Goal: Task Accomplishment & Management: Complete application form

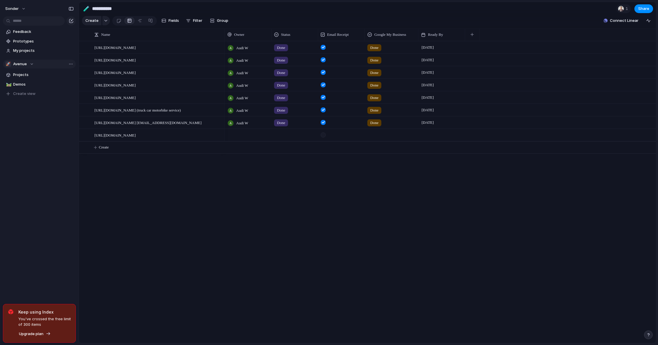
click at [25, 60] on button "🚀 Avenue" at bounding box center [39, 64] width 73 height 9
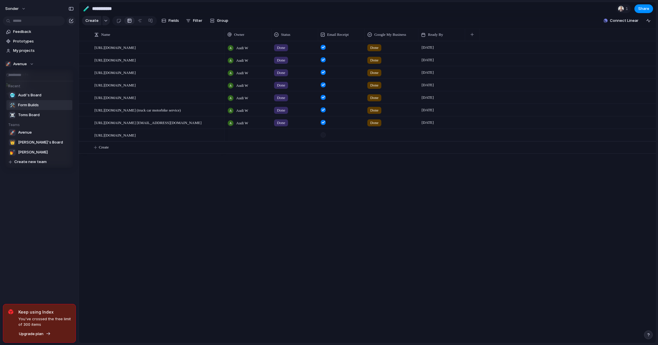
click at [30, 101] on li "🛠️ Form Builds" at bounding box center [39, 105] width 66 height 10
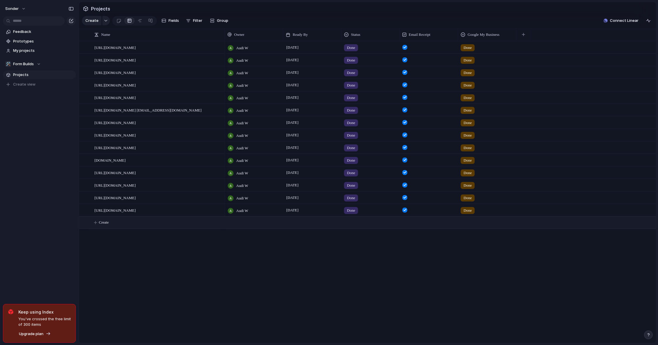
click at [139, 226] on button "Create" at bounding box center [375, 223] width 580 height 12
paste textarea "**********"
type textarea "**********"
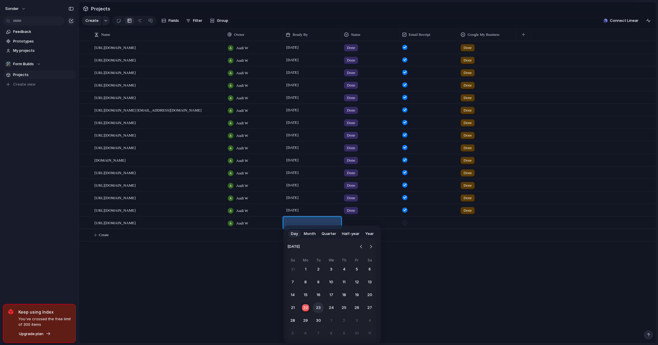
click at [320, 308] on button "23" at bounding box center [318, 308] width 10 height 10
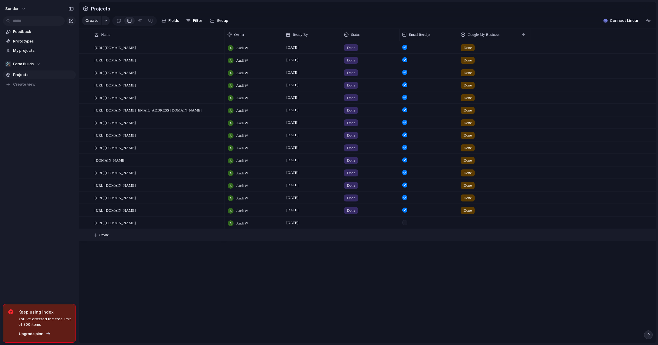
click at [352, 227] on div at bounding box center [371, 222] width 58 height 10
click at [367, 260] on li "Done" at bounding box center [367, 262] width 48 height 10
click at [404, 225] on div at bounding box center [404, 222] width 5 height 5
click at [477, 227] on div at bounding box center [487, 222] width 58 height 10
click at [475, 253] on span "Done" at bounding box center [477, 252] width 10 height 6
